Goal: Task Accomplishment & Management: Complete application form

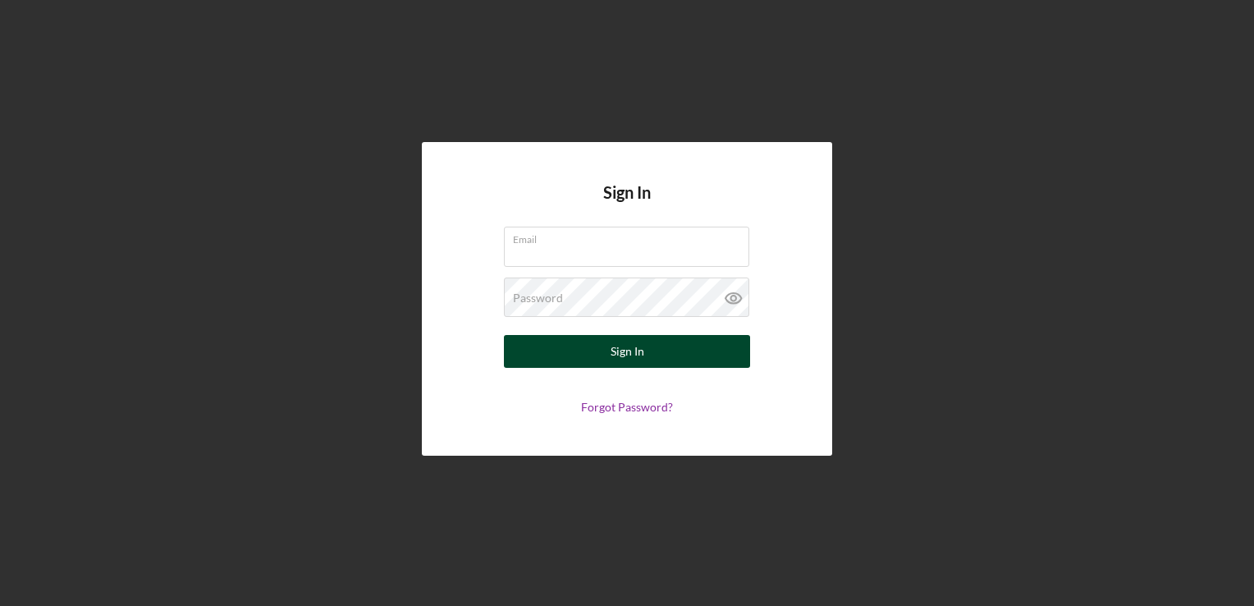
type input "[EMAIL_ADDRESS][DOMAIN_NAME]"
click at [597, 355] on button "Sign In" at bounding box center [627, 351] width 246 height 33
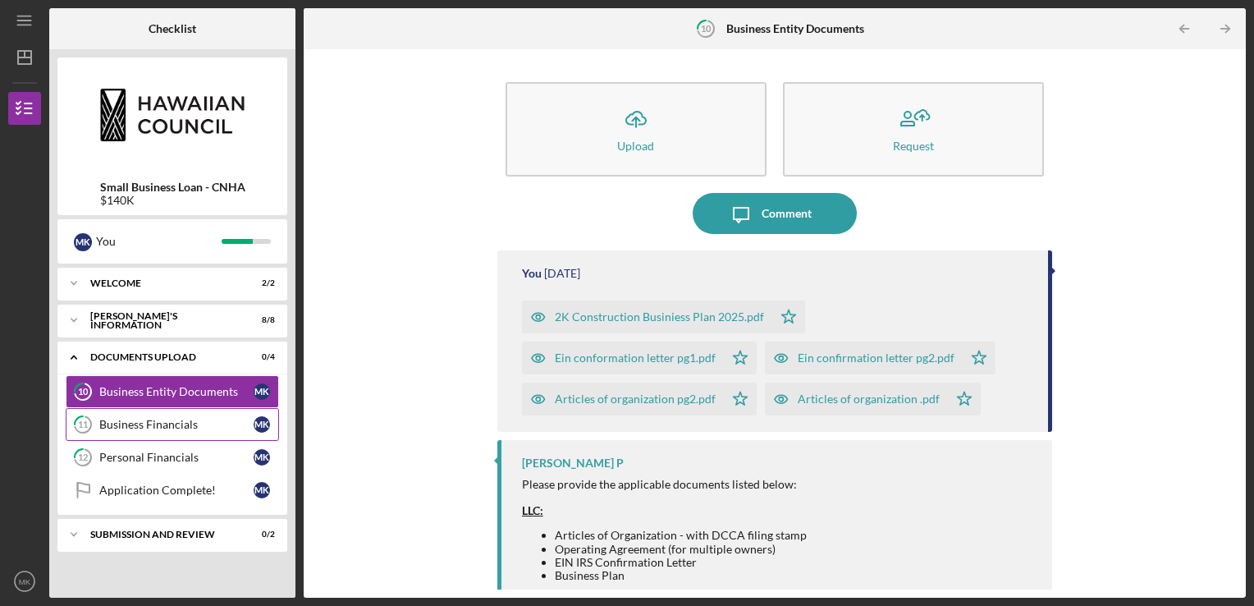
click at [195, 428] on div "Business Financials" at bounding box center [176, 424] width 154 height 13
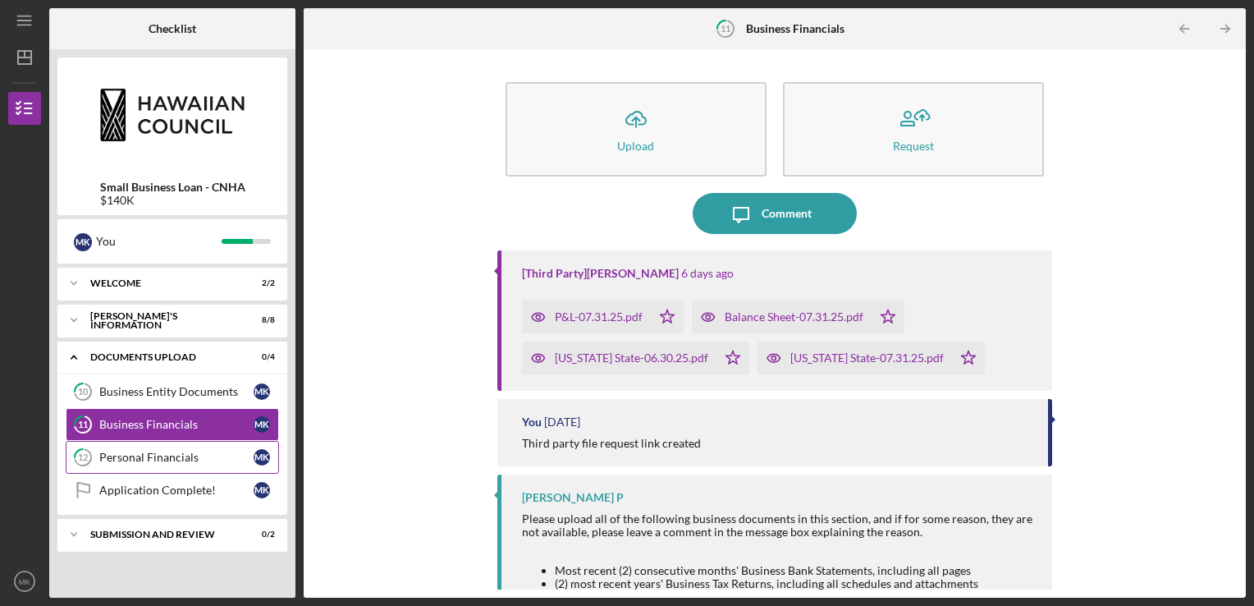
click at [200, 463] on link "12 Personal Financials M K" at bounding box center [172, 457] width 213 height 33
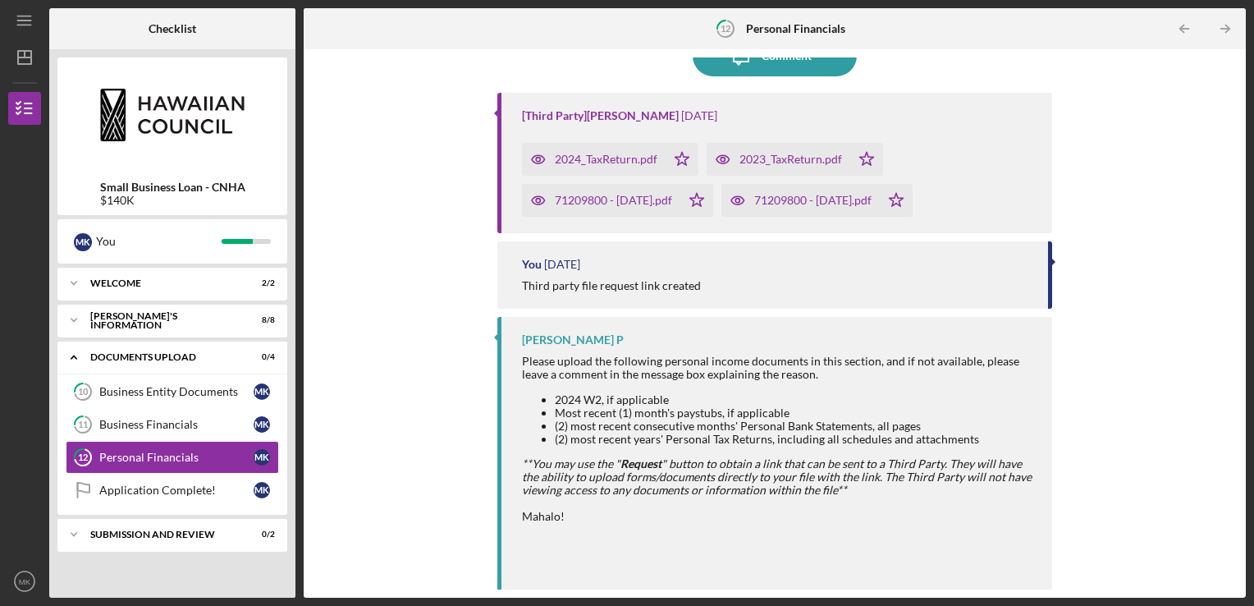
scroll to position [167, 0]
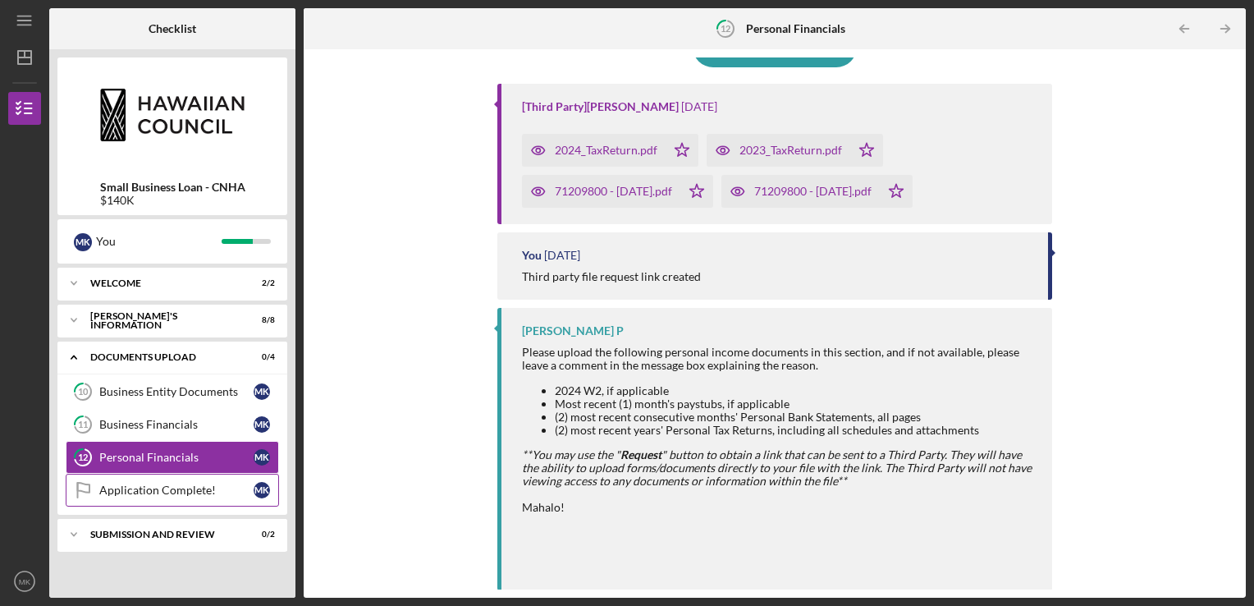
click at [190, 489] on div "Application Complete!" at bounding box center [176, 489] width 154 height 13
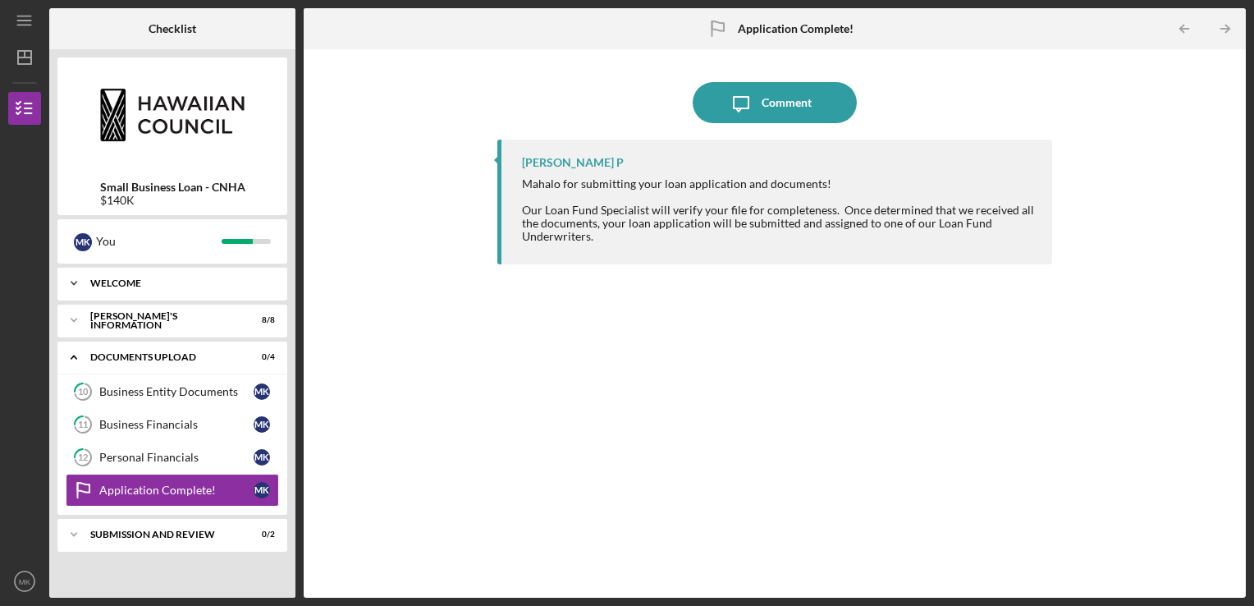
click at [262, 281] on div "WELCOME" at bounding box center [178, 283] width 176 height 10
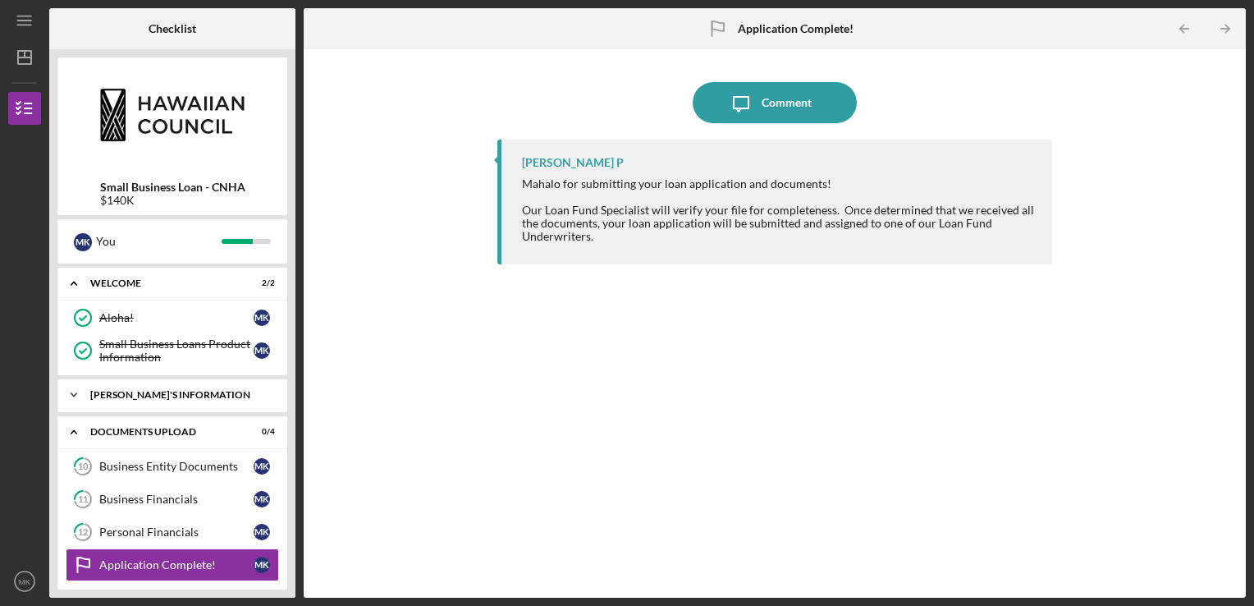
click at [218, 392] on div "[PERSON_NAME]'S INFORMATION" at bounding box center [178, 395] width 176 height 10
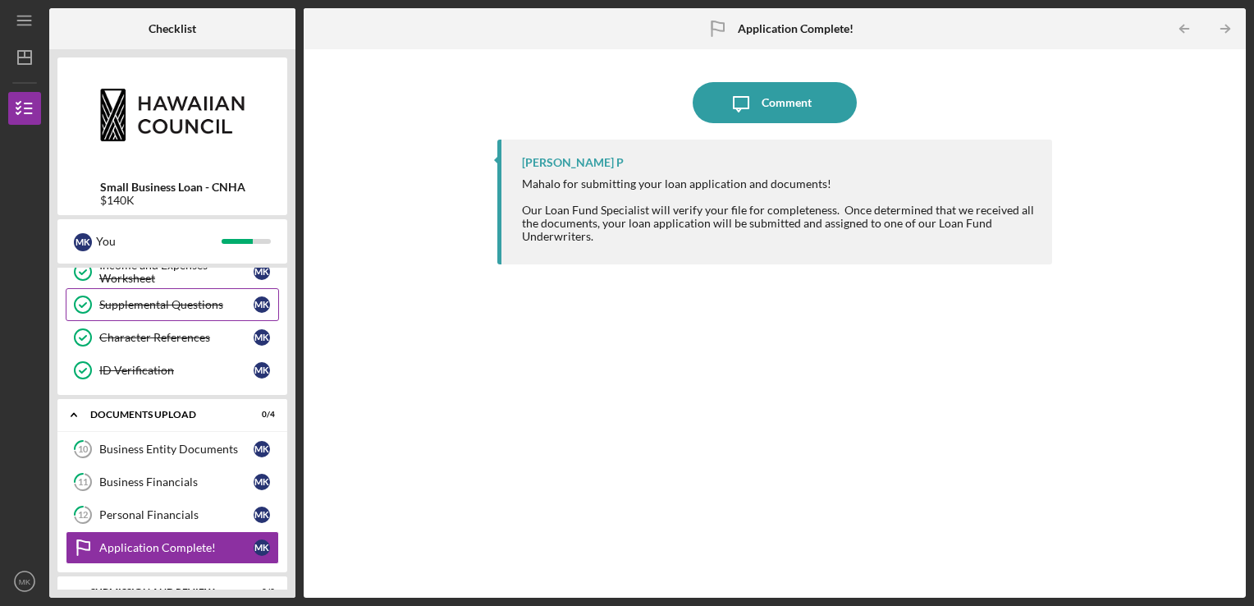
scroll to position [312, 0]
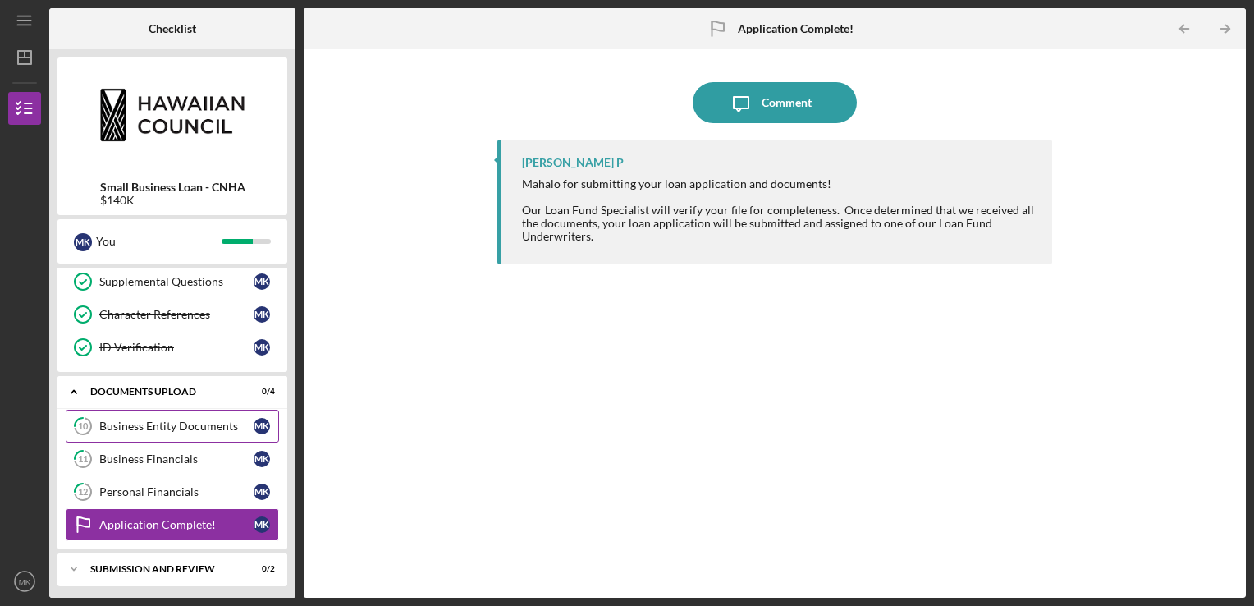
click at [190, 433] on link "10 Business Entity Documents M K" at bounding box center [172, 425] width 213 height 33
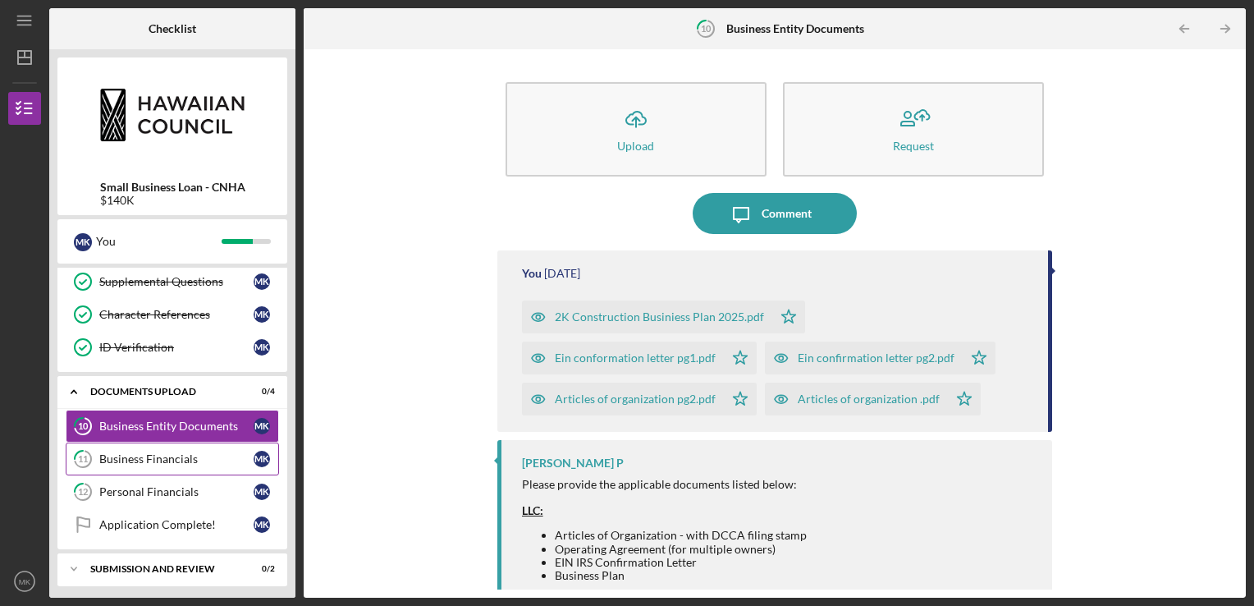
click at [194, 452] on div "Business Financials" at bounding box center [176, 458] width 154 height 13
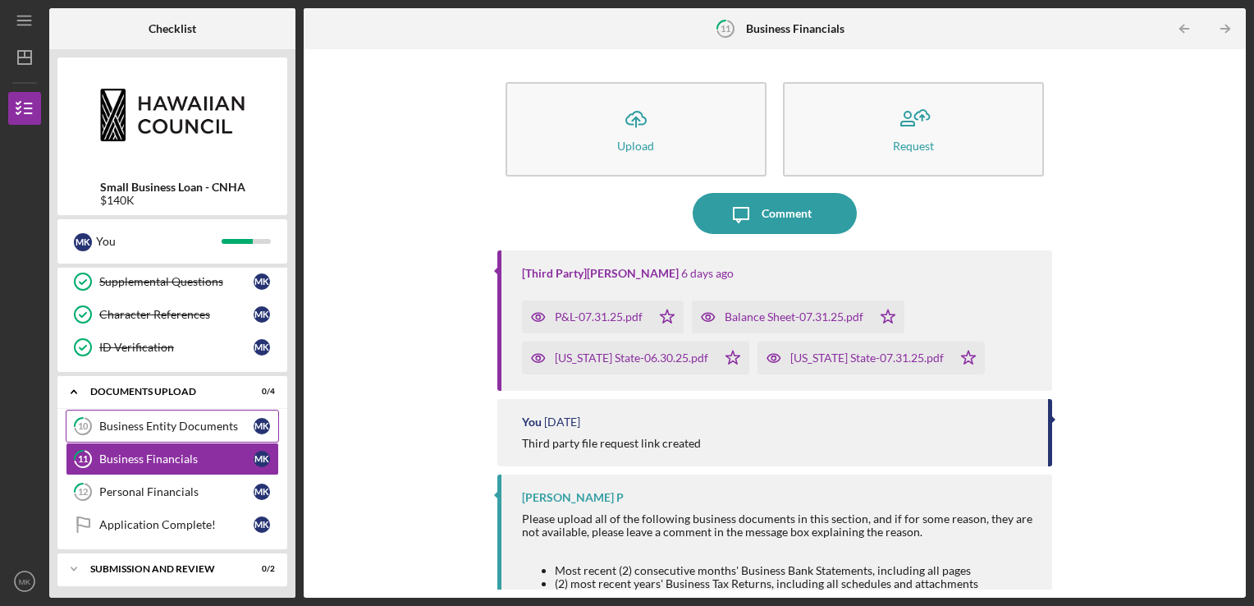
click at [194, 411] on link "10 Business Entity Documents M K" at bounding box center [172, 425] width 213 height 33
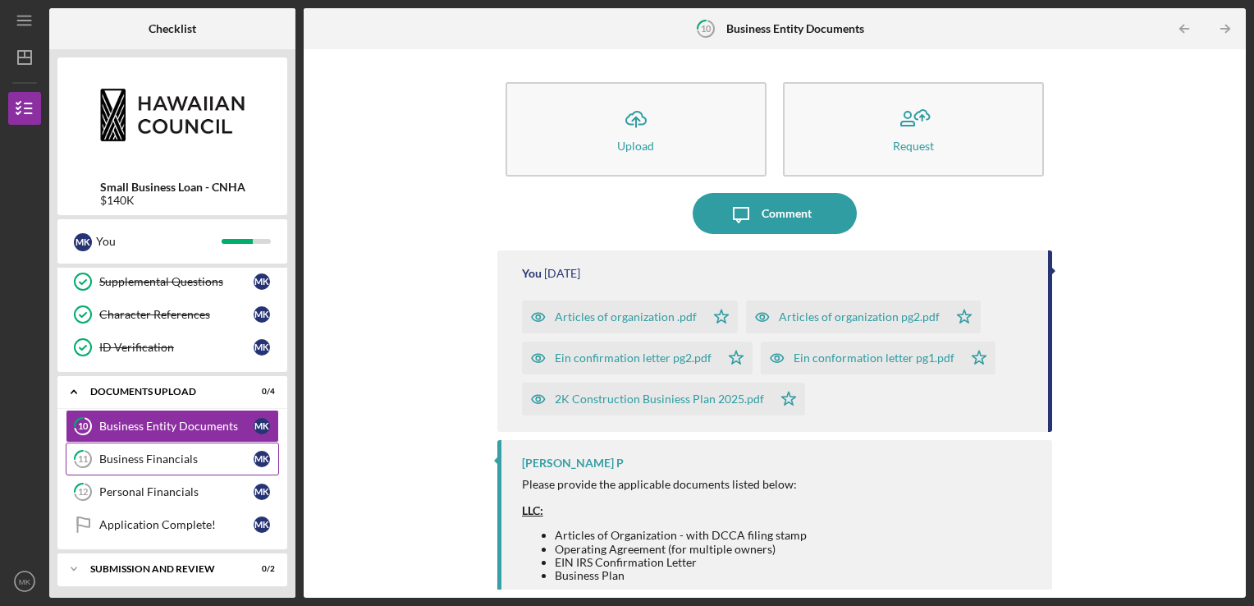
click at [189, 460] on div "Business Financials" at bounding box center [176, 458] width 154 height 13
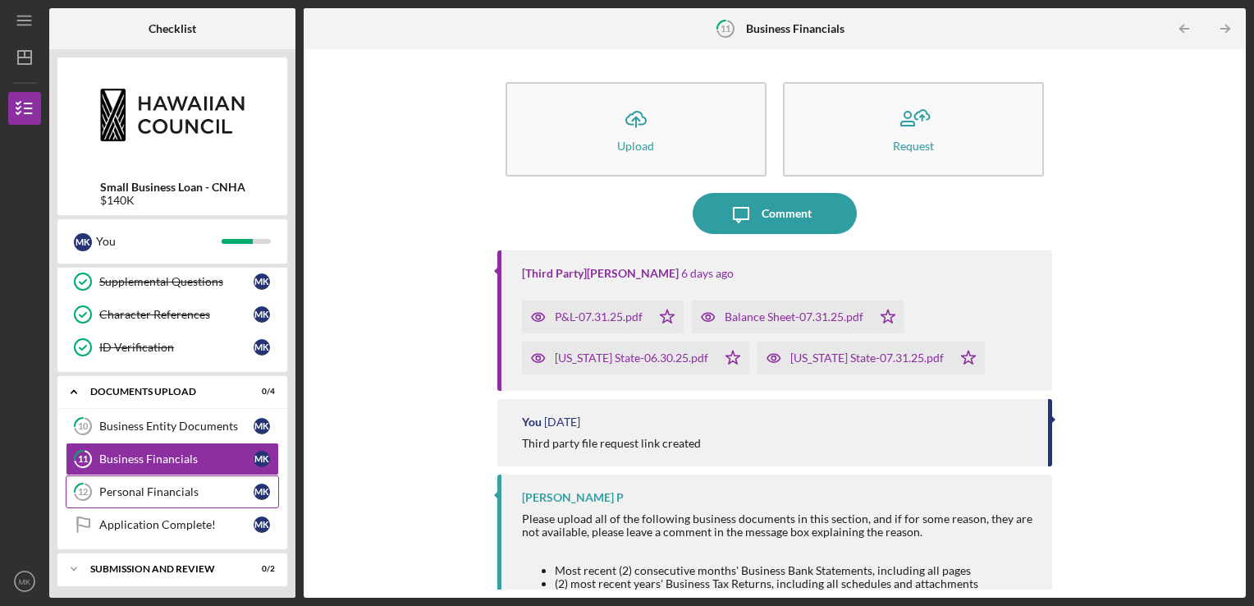
click at [190, 479] on link "12 Personal Financials M K" at bounding box center [172, 491] width 213 height 33
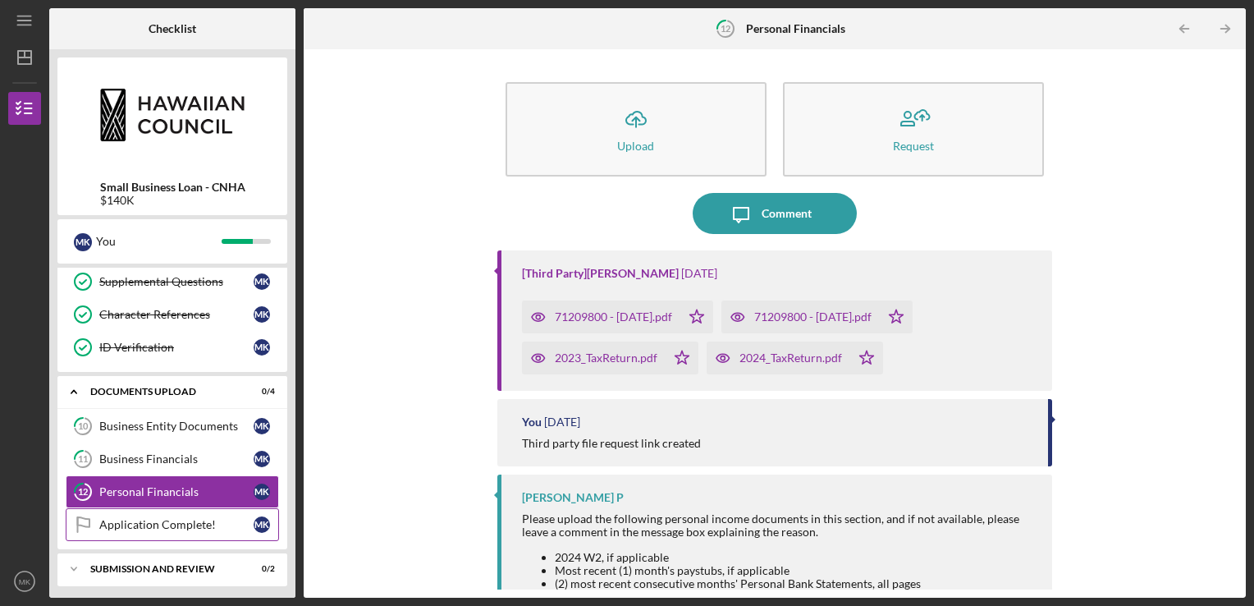
click at [191, 526] on div "Application Complete!" at bounding box center [176, 524] width 154 height 13
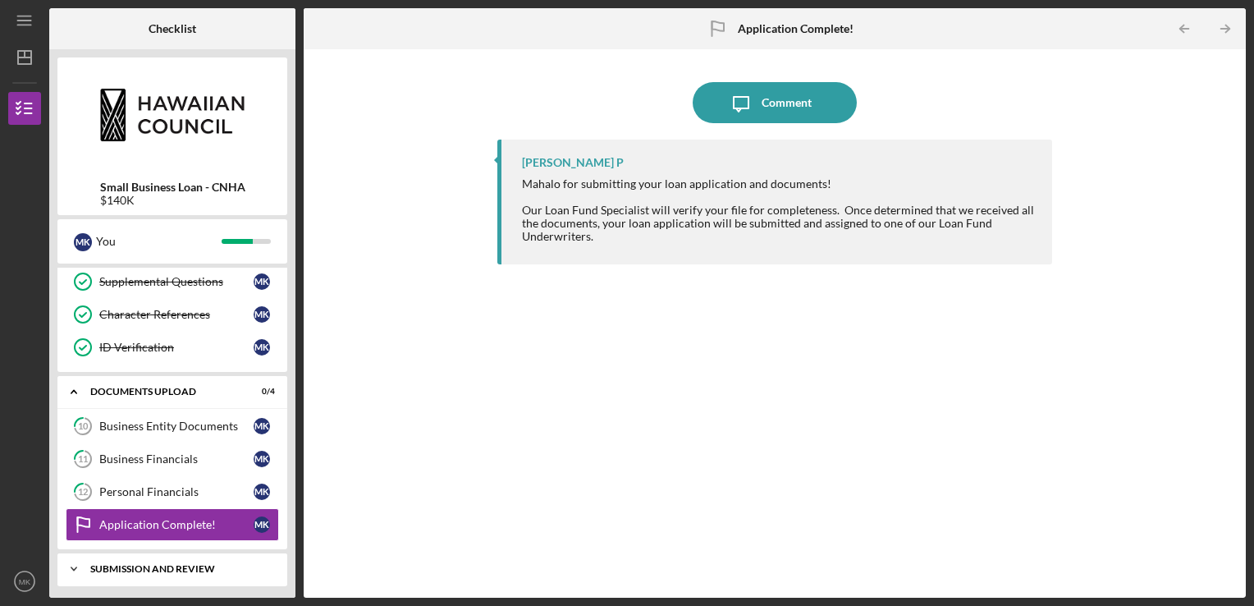
click at [146, 558] on div "Icon/Expander SUBMISSION AND REVIEW 0 / 2" at bounding box center [172, 568] width 230 height 33
click at [204, 577] on div "Icon/Expander SUBMISSION AND REVIEW 0 / 2" at bounding box center [172, 569] width 230 height 34
click at [205, 576] on div "Icon/Expander SUBMISSION AND REVIEW 0 / 2" at bounding box center [172, 568] width 230 height 33
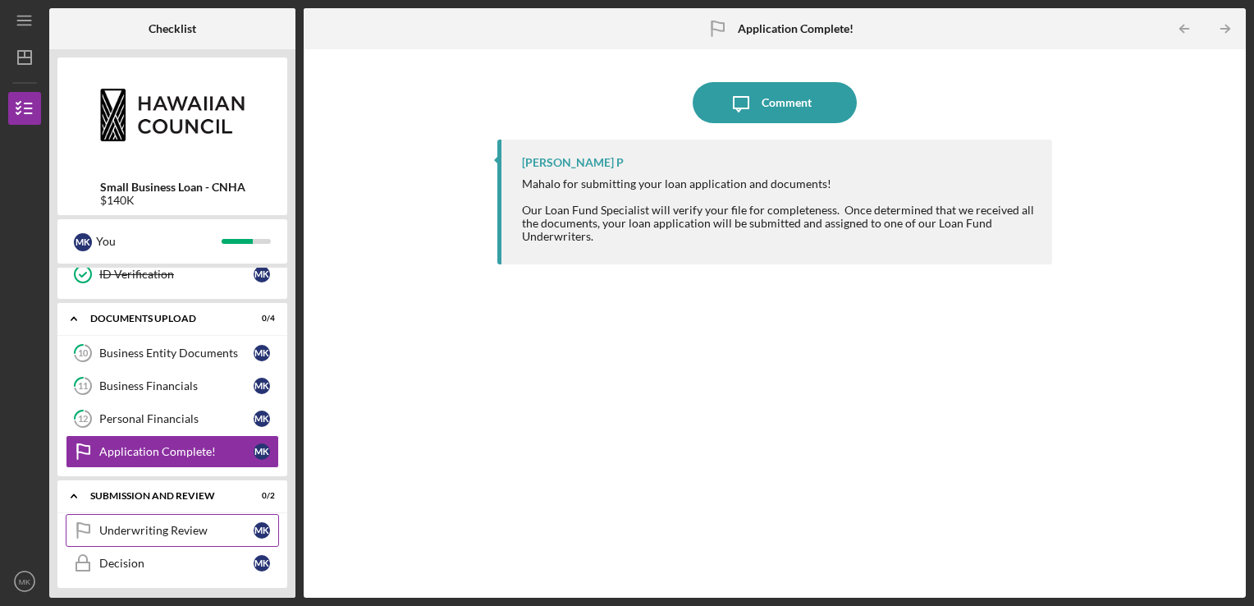
click at [197, 527] on div "Underwriting Review" at bounding box center [176, 530] width 154 height 13
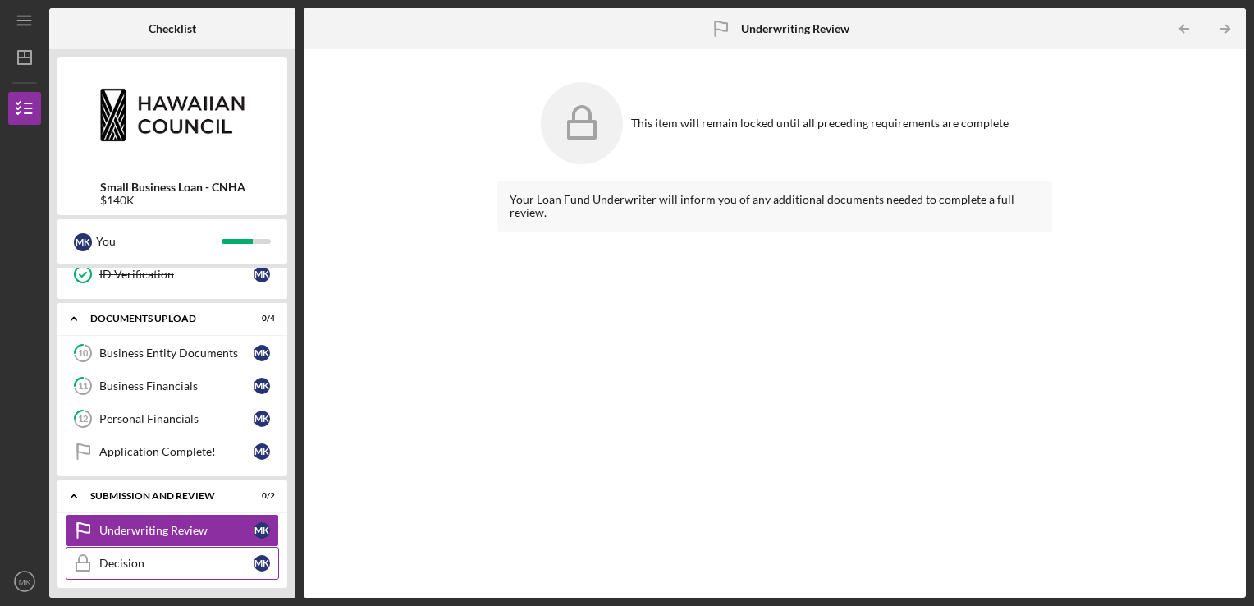
click at [134, 556] on div "Decision" at bounding box center [176, 562] width 154 height 13
